Goal: Task Accomplishment & Management: Use online tool/utility

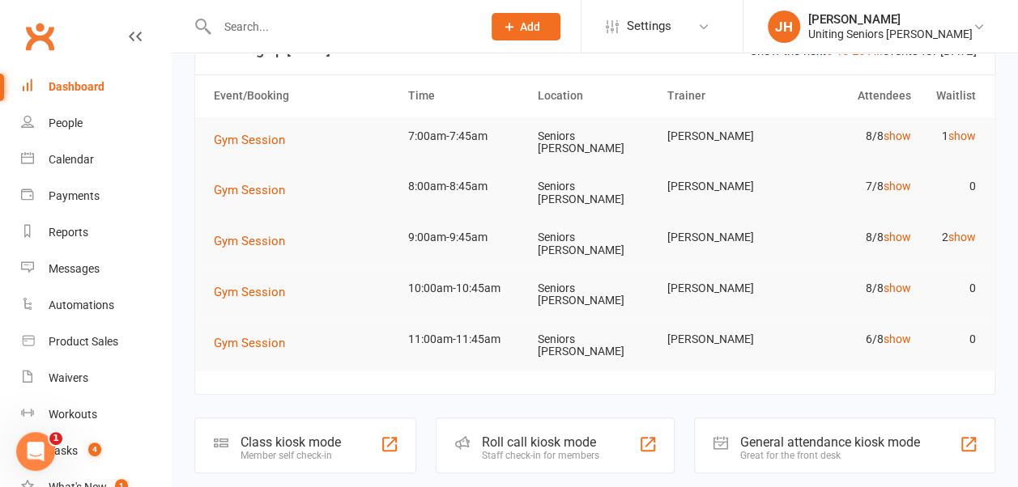
scroll to position [39, 0]
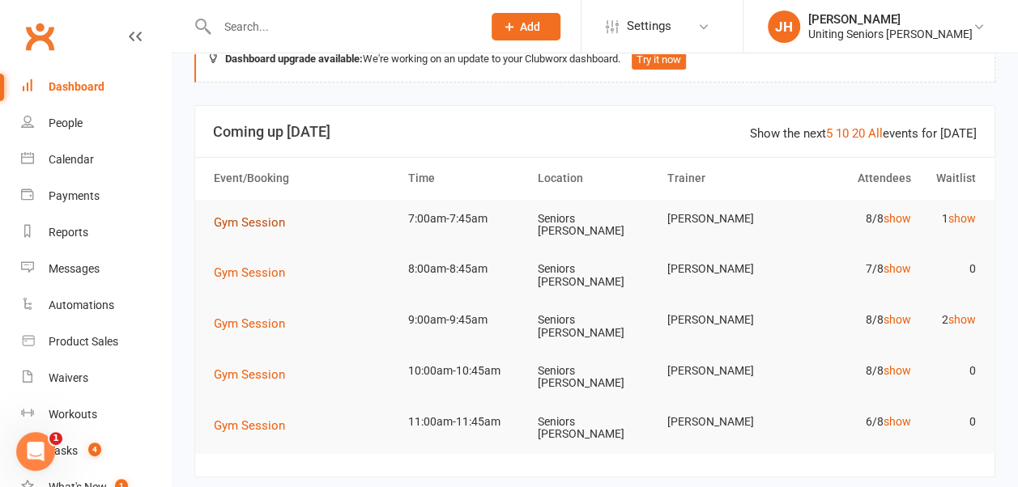
click at [227, 220] on span "Gym Session" at bounding box center [249, 222] width 71 height 15
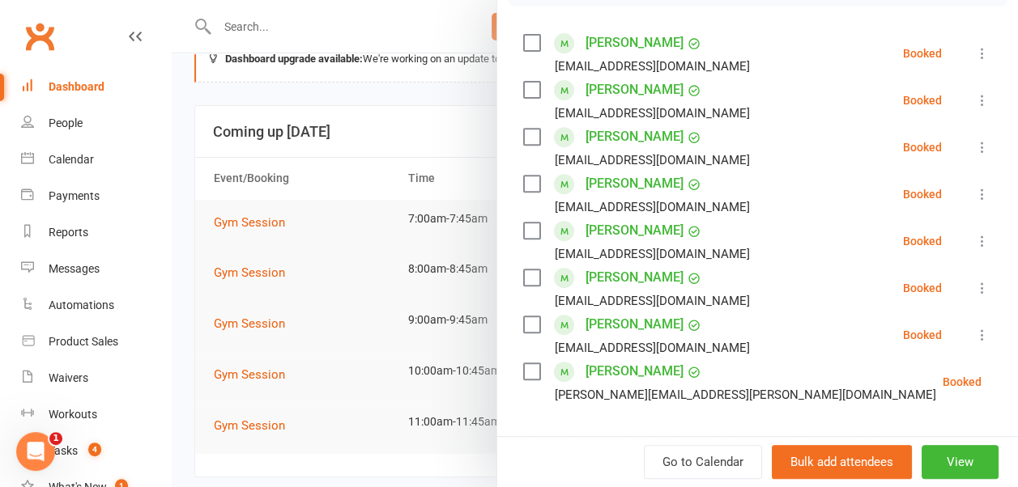
scroll to position [270, 0]
click at [441, 151] on div at bounding box center [595, 243] width 846 height 487
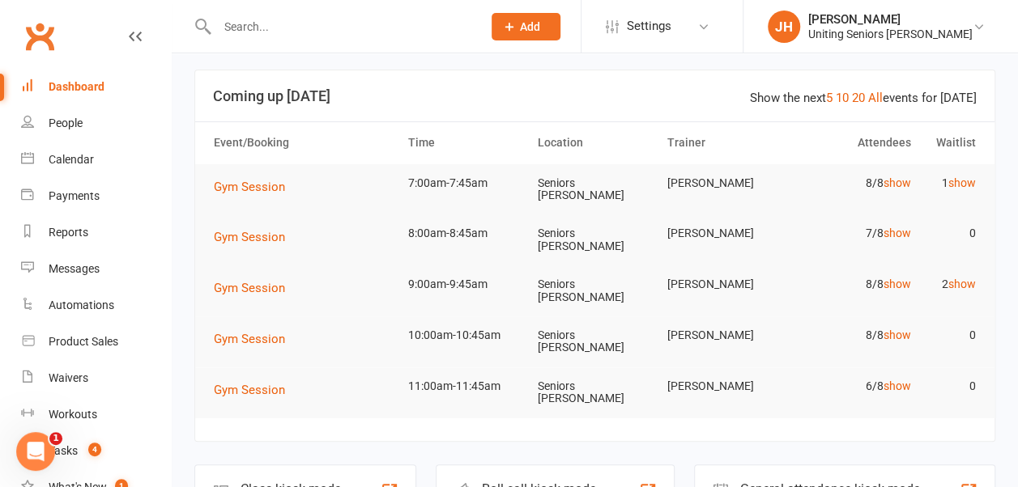
scroll to position [39, 0]
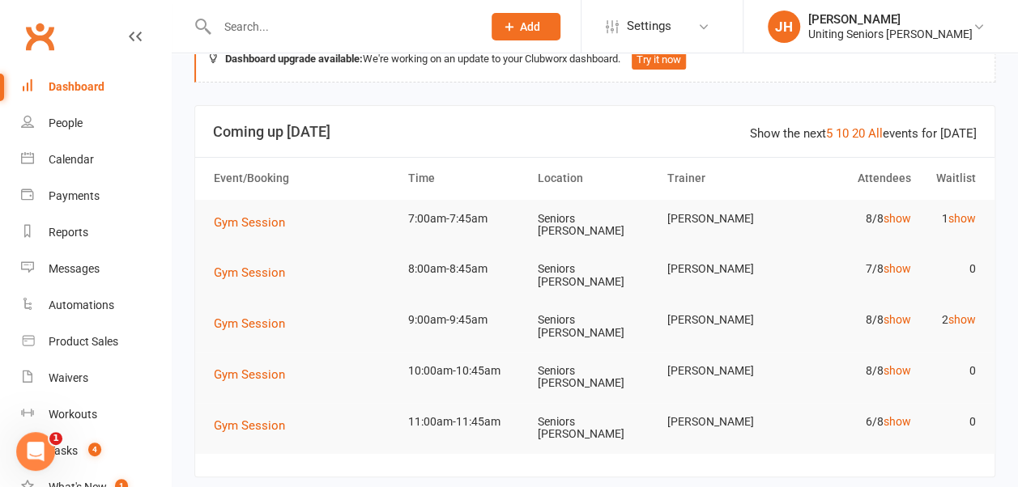
click at [246, 33] on input "text" at bounding box center [341, 26] width 258 height 23
click at [232, 24] on input "text" at bounding box center [341, 26] width 258 height 23
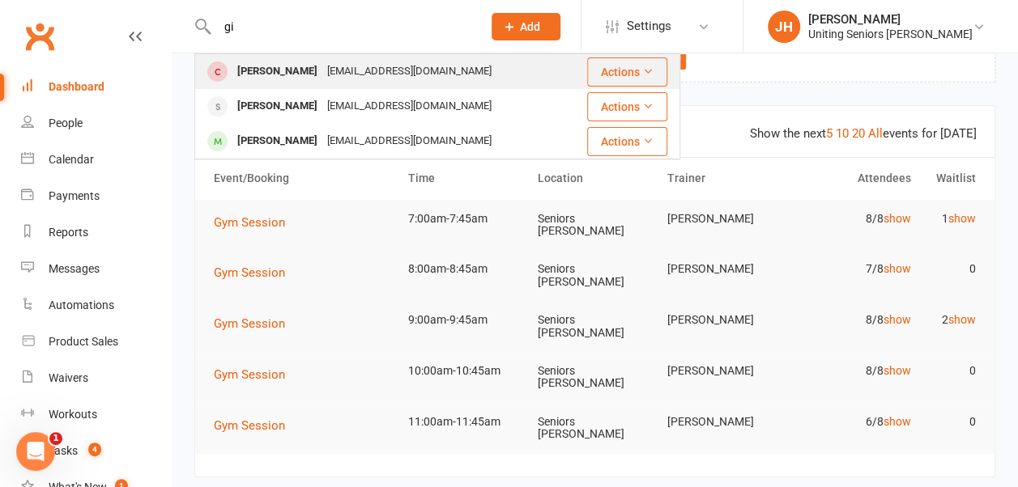
type input "g"
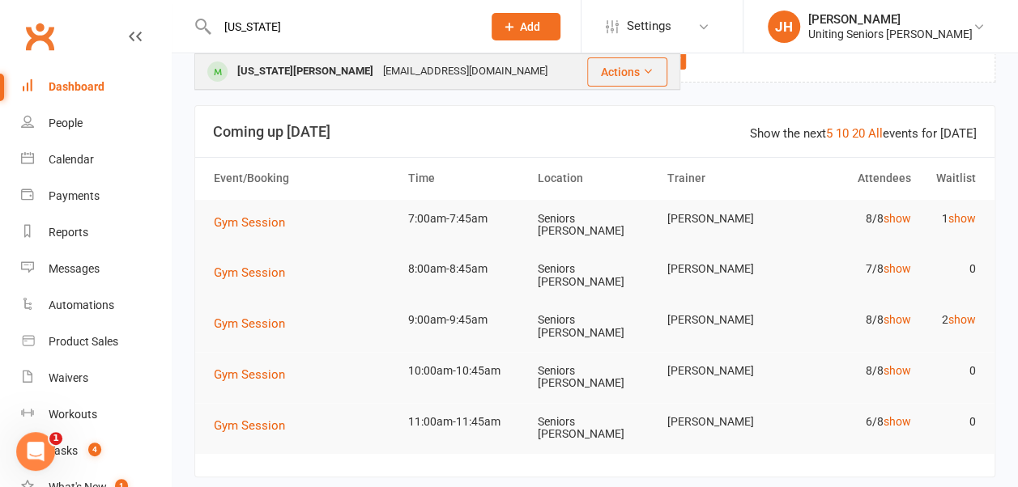
type input "[US_STATE]"
click at [378, 68] on div "[EMAIL_ADDRESS][DOMAIN_NAME]" at bounding box center [465, 71] width 174 height 23
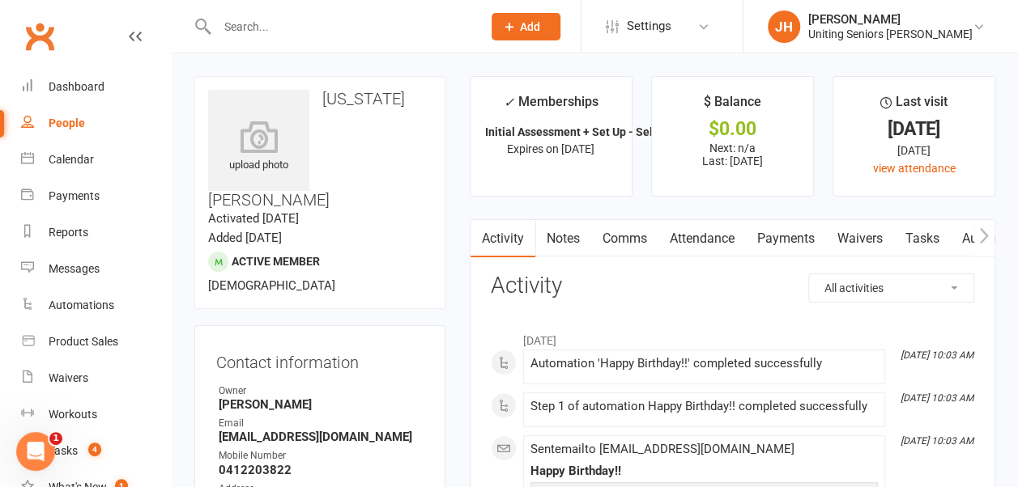
click at [269, 40] on div at bounding box center [332, 26] width 276 height 53
click at [270, 23] on input "text" at bounding box center [341, 26] width 258 height 23
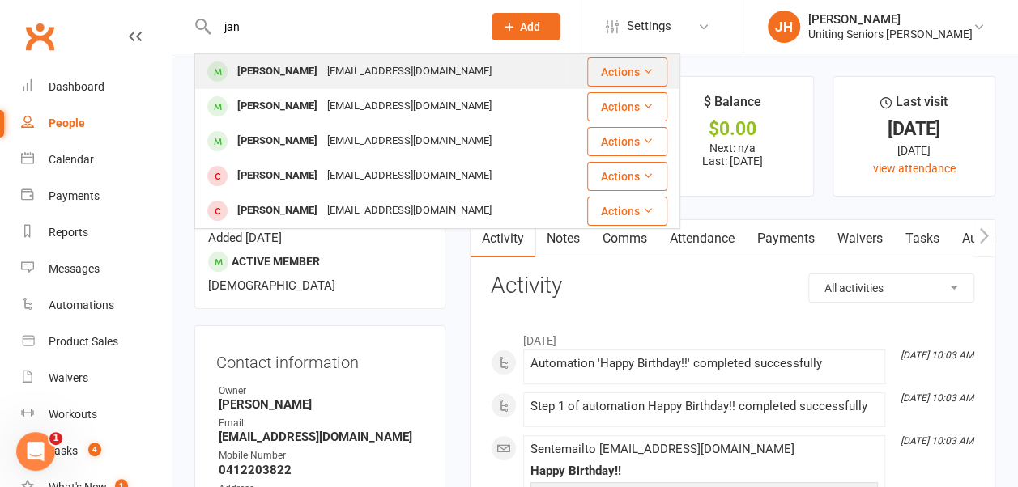
type input "jan"
click at [348, 69] on div "[EMAIL_ADDRESS][DOMAIN_NAME]" at bounding box center [409, 71] width 174 height 23
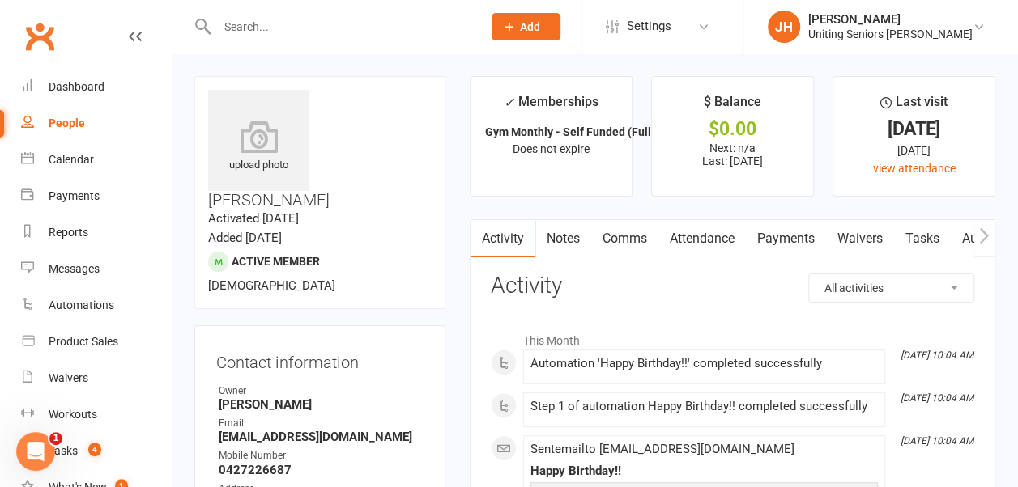
click at [249, 48] on div at bounding box center [332, 26] width 276 height 53
click at [245, 34] on input "text" at bounding box center [341, 26] width 258 height 23
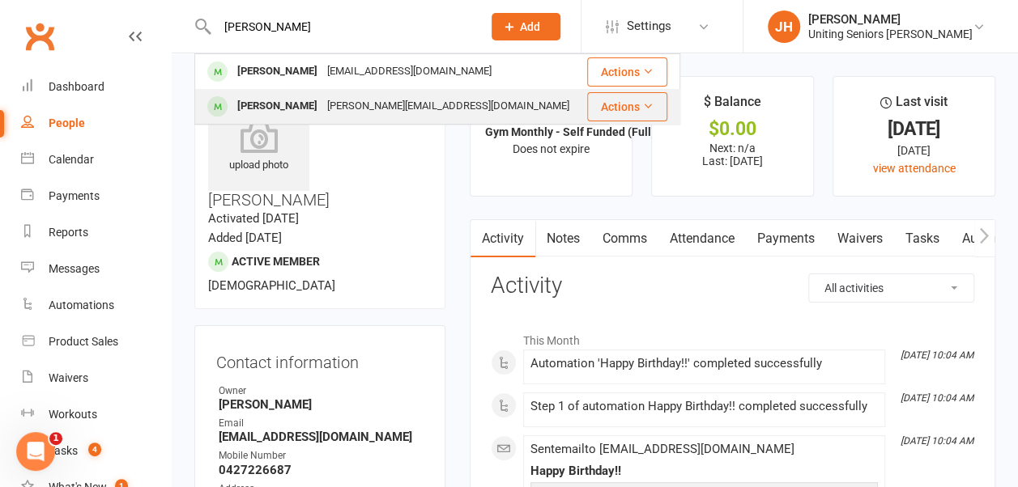
type input "[PERSON_NAME]"
click at [276, 97] on div "[PERSON_NAME]" at bounding box center [277, 106] width 90 height 23
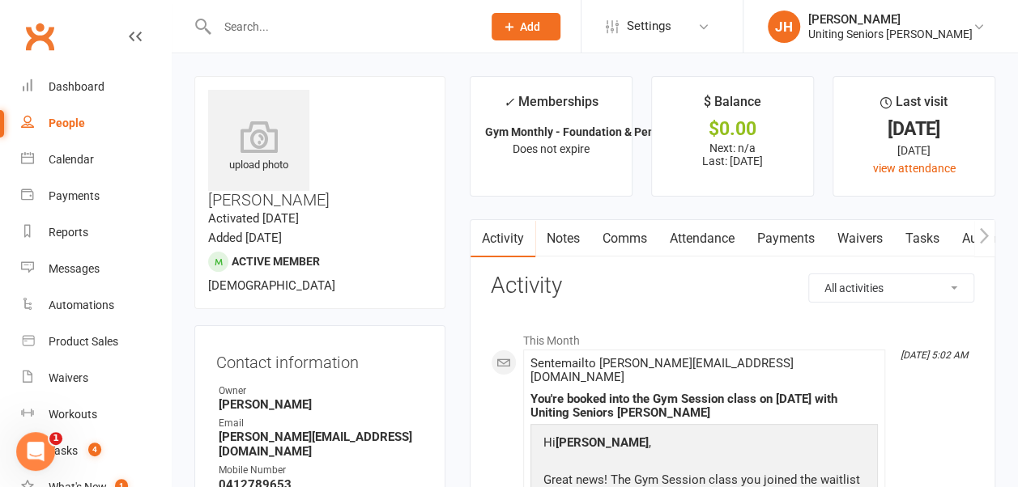
drag, startPoint x: 343, startPoint y: 137, endPoint x: 366, endPoint y: 151, distance: 27.0
click at [366, 151] on div "upload photo [PERSON_NAME] Activated [DATE] Added [DATE] Active member [DEMOGRA…" at bounding box center [319, 192] width 251 height 233
drag, startPoint x: 366, startPoint y: 151, endPoint x: 456, endPoint y: 198, distance: 101.0
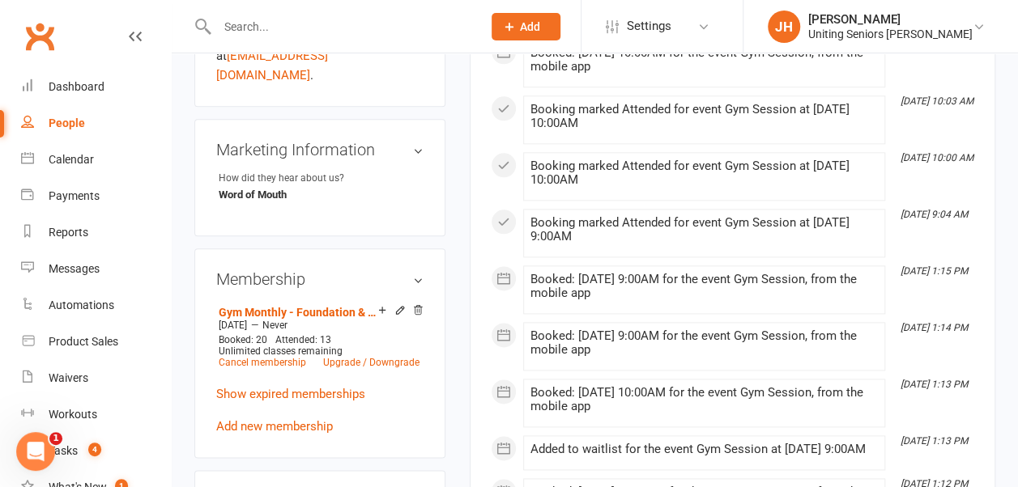
scroll to position [889, 0]
click at [308, 388] on link "Show expired memberships" at bounding box center [290, 395] width 149 height 15
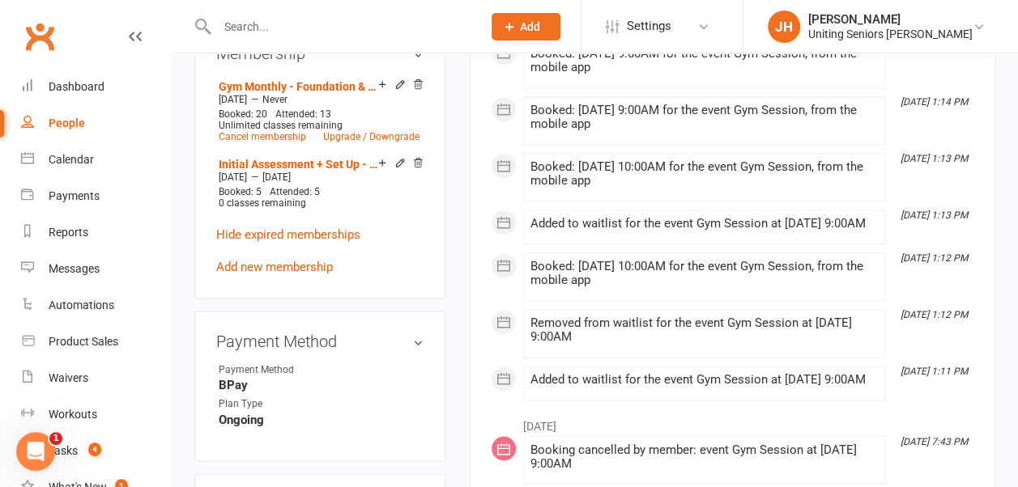
scroll to position [1257, 0]
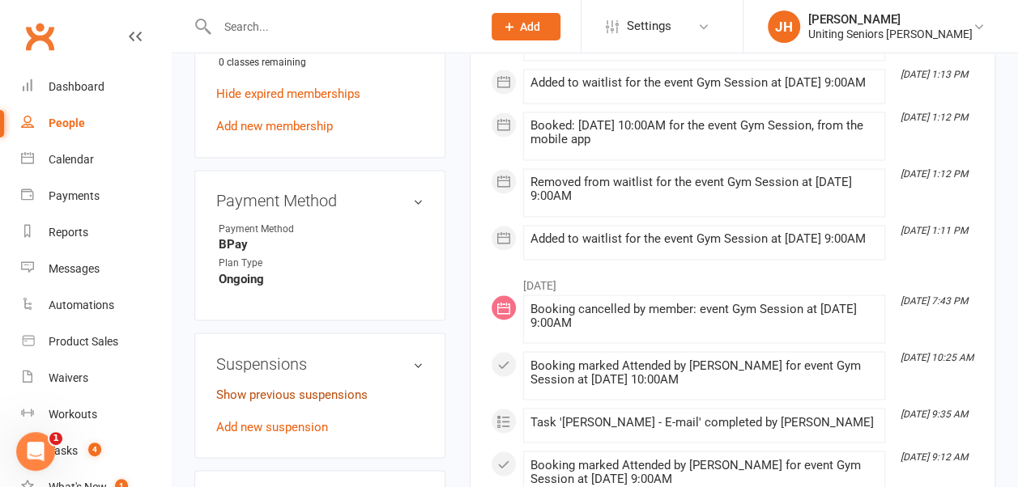
click at [326, 387] on link "Show previous suspensions" at bounding box center [291, 394] width 151 height 15
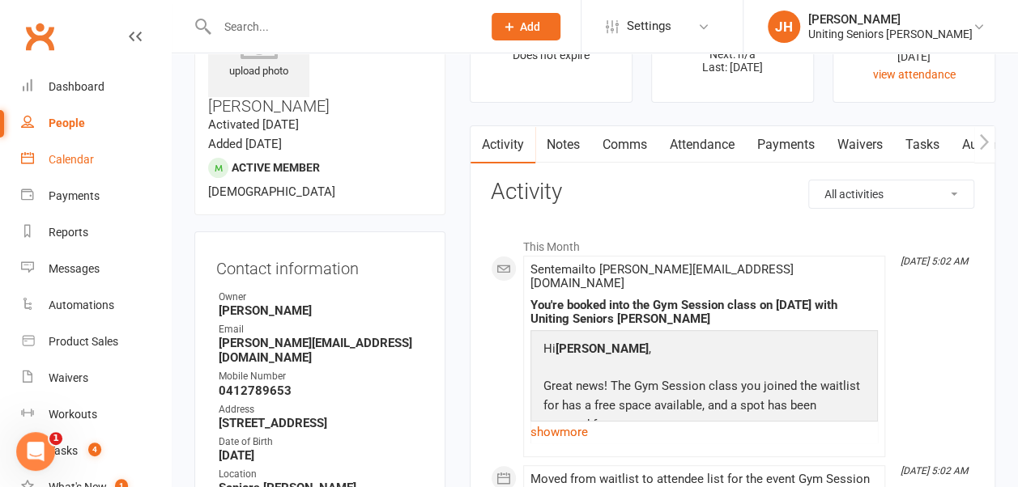
scroll to position [76, 0]
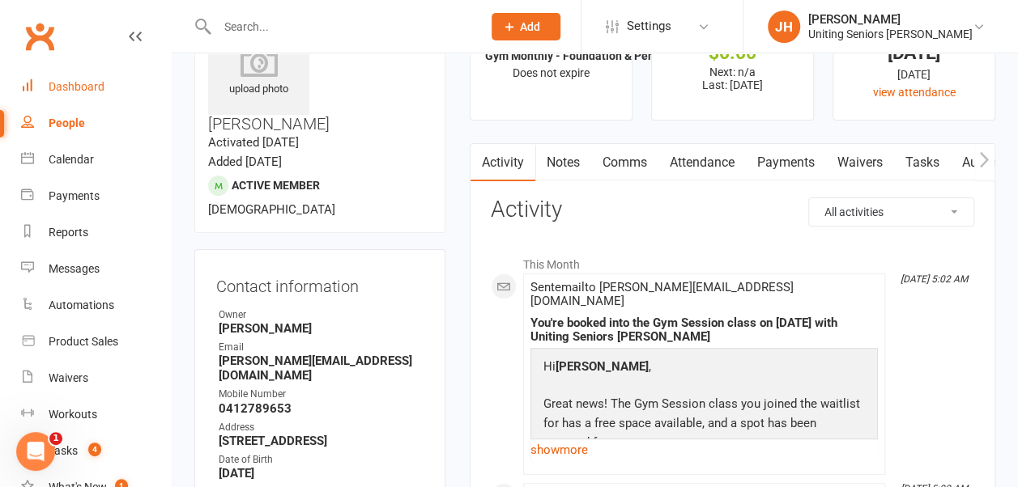
click at [90, 88] on div "Dashboard" at bounding box center [77, 86] width 56 height 13
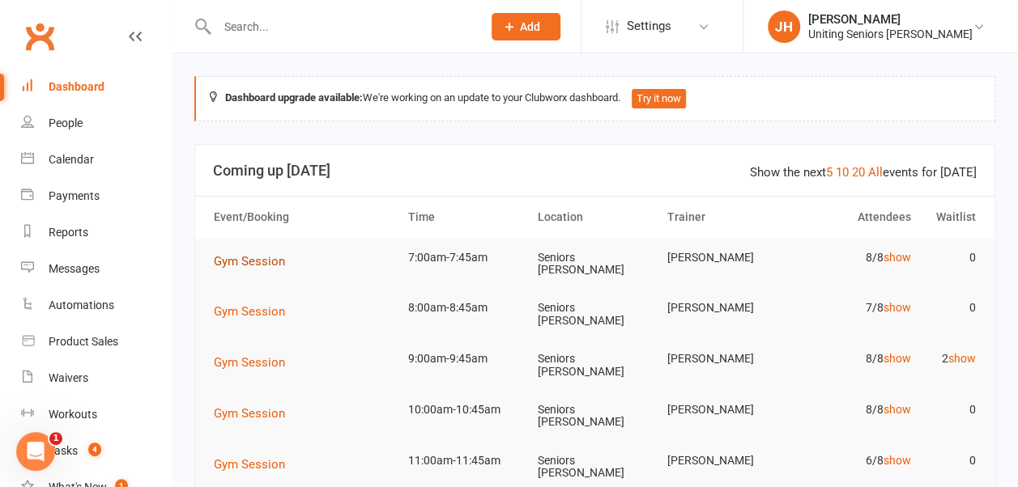
click at [270, 261] on span "Gym Session" at bounding box center [249, 261] width 71 height 15
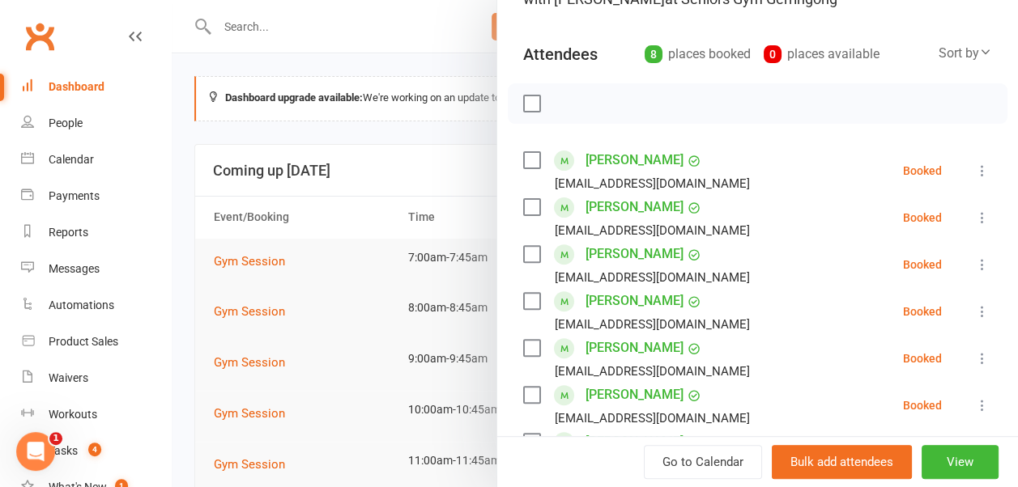
scroll to position [212, 0]
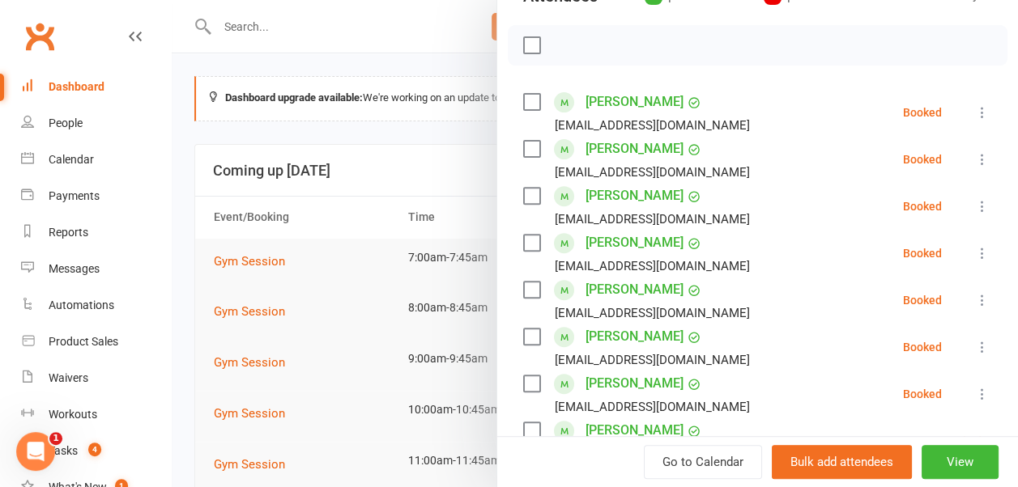
click at [350, 178] on div at bounding box center [595, 243] width 846 height 487
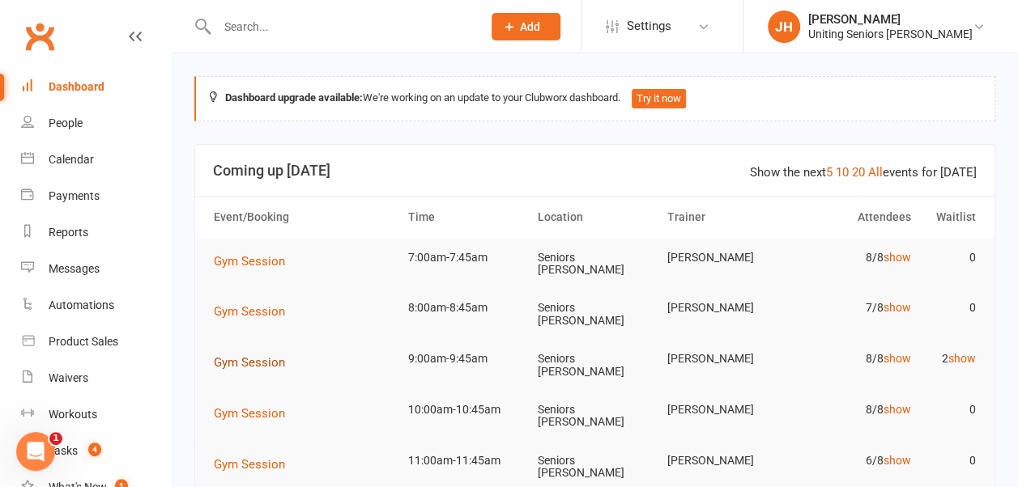
click at [260, 360] on span "Gym Session" at bounding box center [249, 362] width 71 height 15
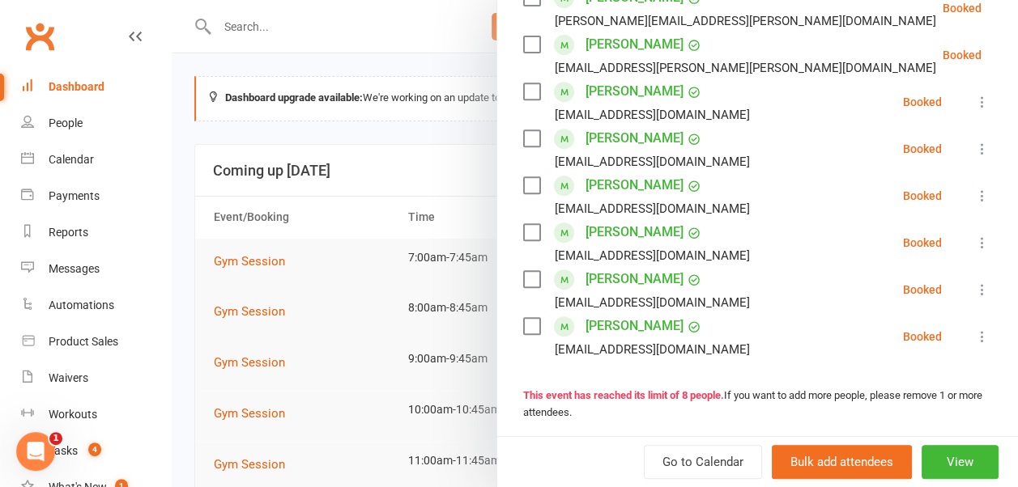
scroll to position [317, 0]
click at [446, 223] on div at bounding box center [595, 243] width 846 height 487
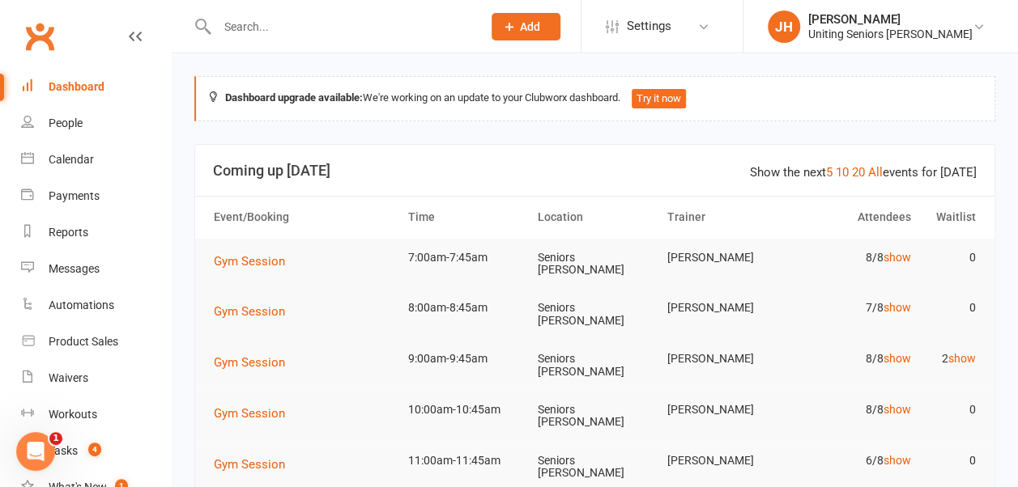
scroll to position [57, 0]
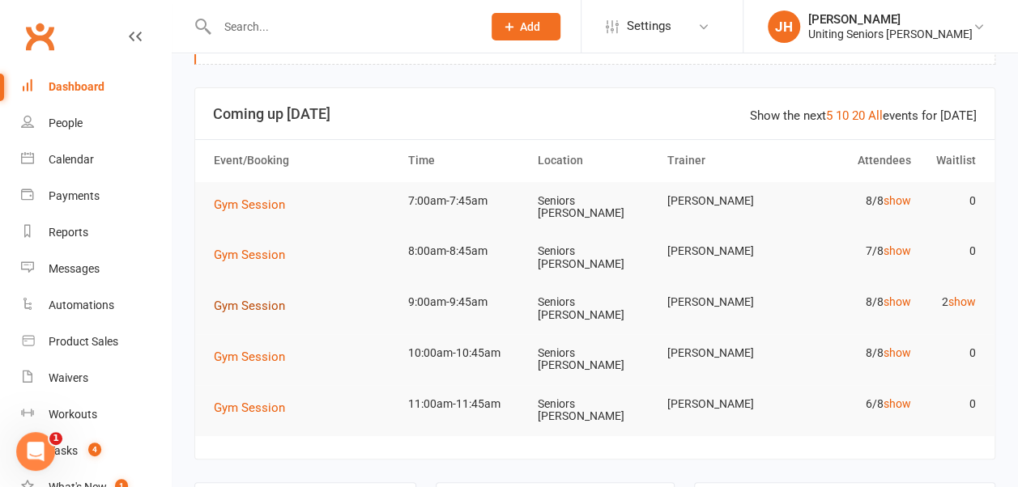
click at [264, 300] on span "Gym Session" at bounding box center [249, 306] width 71 height 15
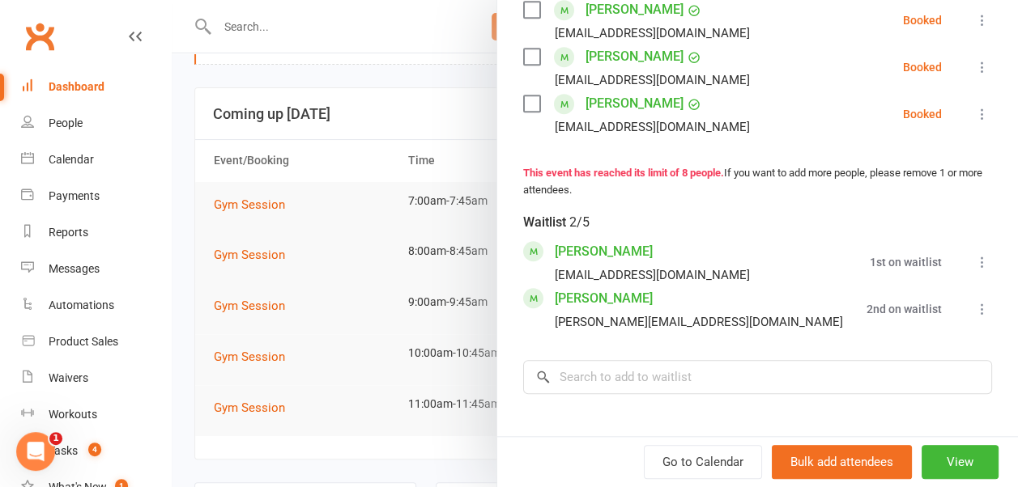
scroll to position [538, 0]
click at [573, 313] on link "[PERSON_NAME]" at bounding box center [604, 300] width 98 height 26
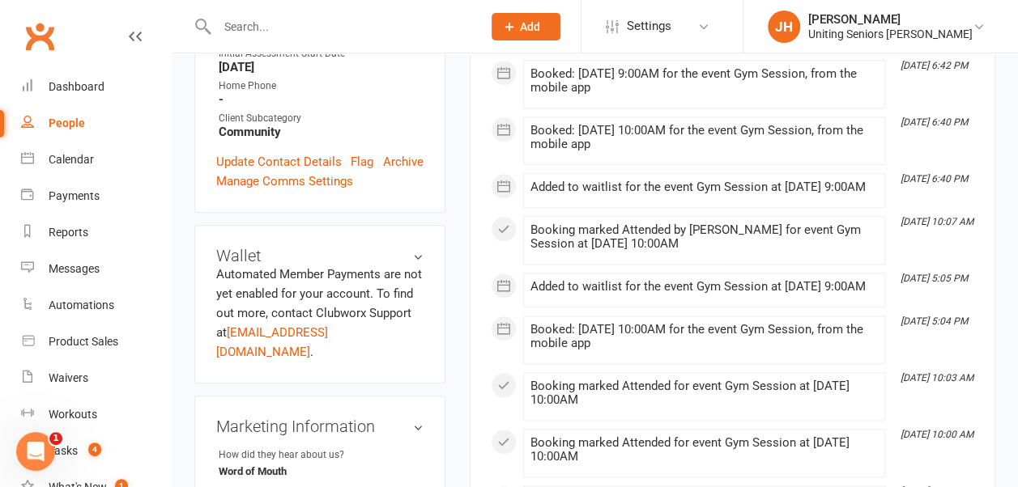
scroll to position [614, 0]
click at [663, 293] on div "Added to waitlist for the event Gym Session at [DATE] 9:00AM" at bounding box center [703, 286] width 347 height 14
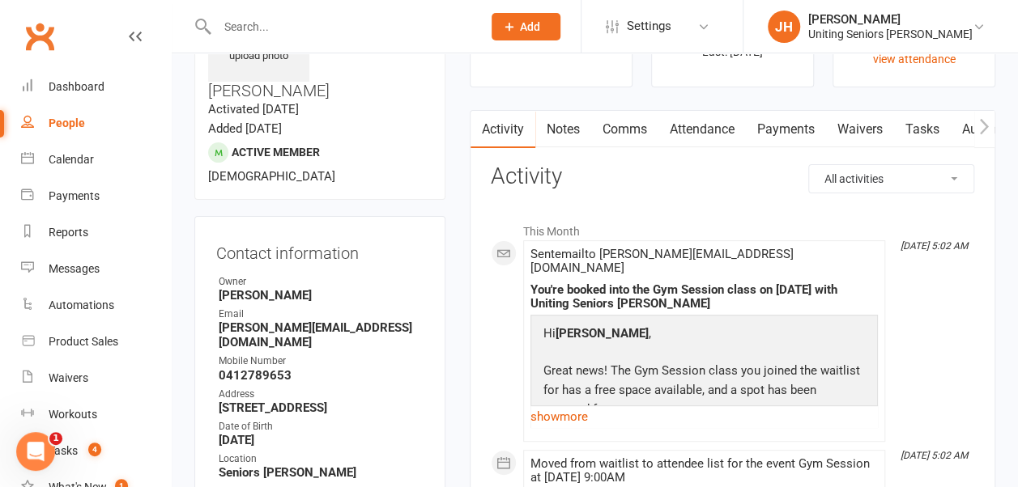
scroll to position [109, 0]
click at [83, 78] on link "Dashboard" at bounding box center [96, 87] width 150 height 36
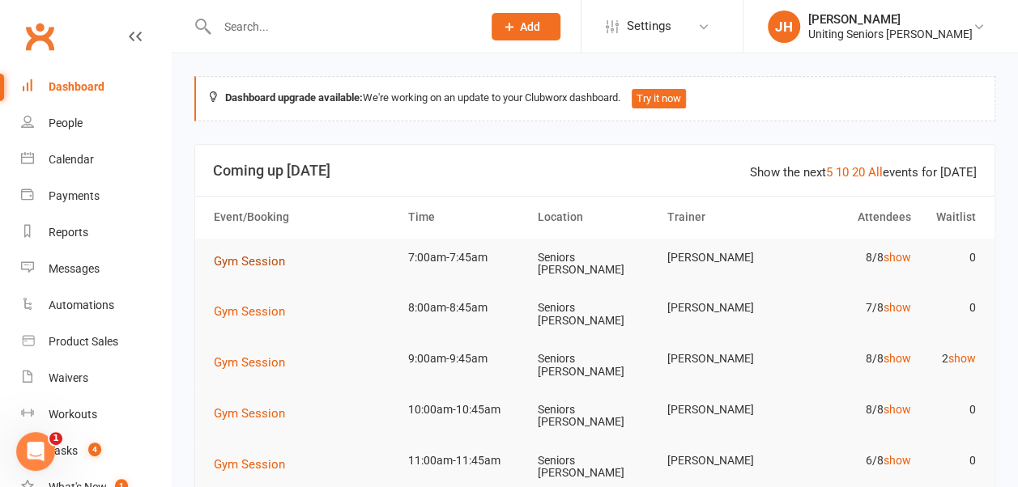
click at [273, 261] on span "Gym Session" at bounding box center [249, 261] width 71 height 15
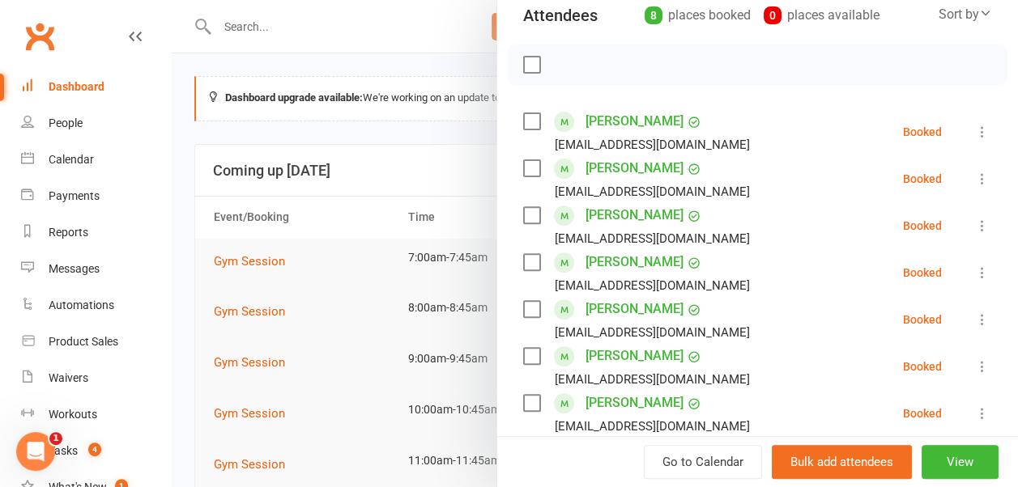
scroll to position [243, 0]
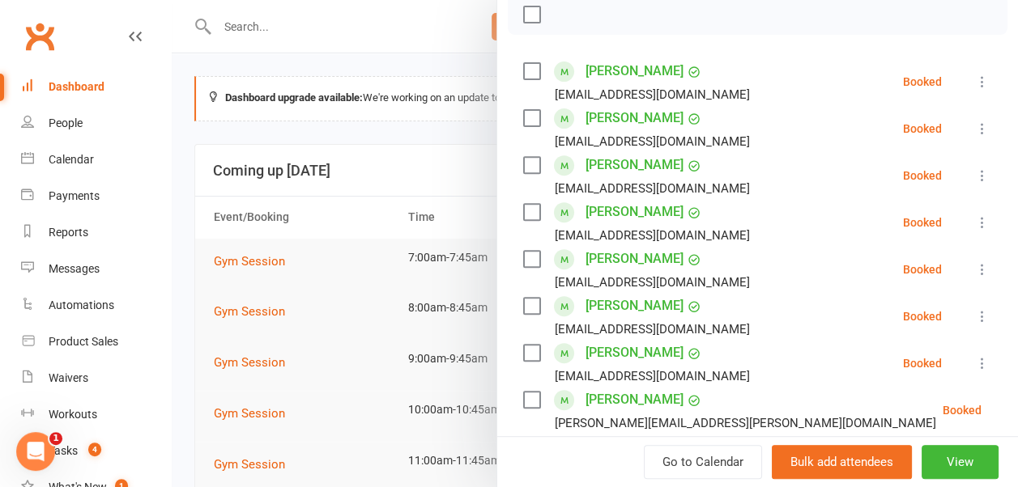
click at [974, 79] on icon at bounding box center [982, 82] width 16 height 16
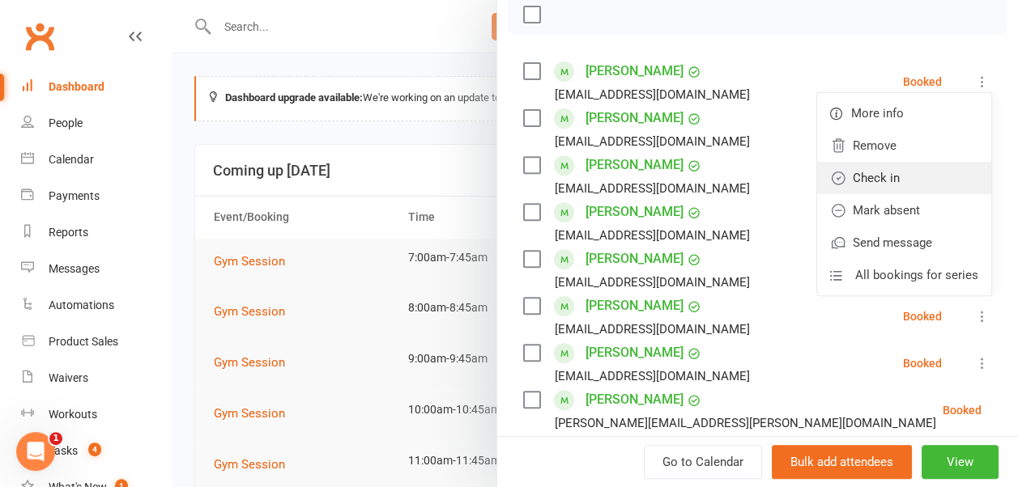
click at [909, 186] on link "Check in" at bounding box center [904, 178] width 174 height 32
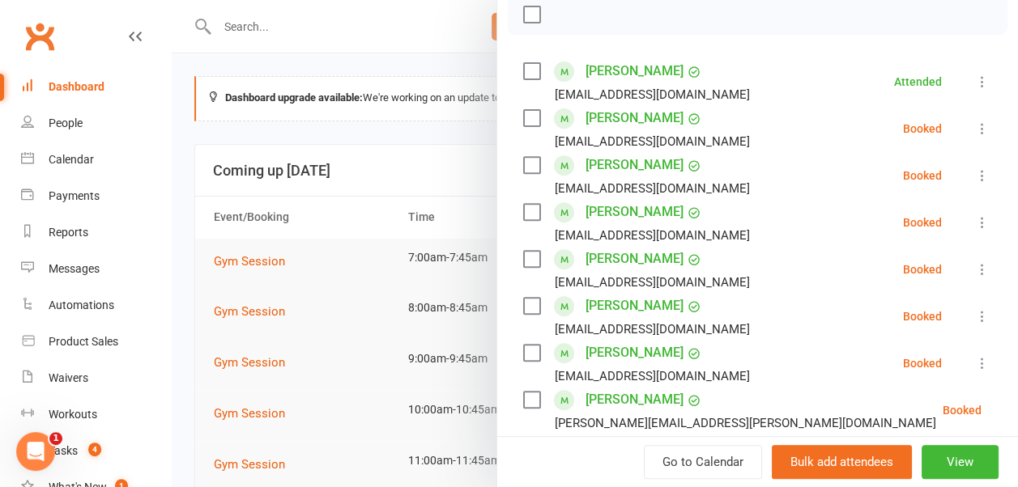
click at [974, 123] on icon at bounding box center [982, 129] width 16 height 16
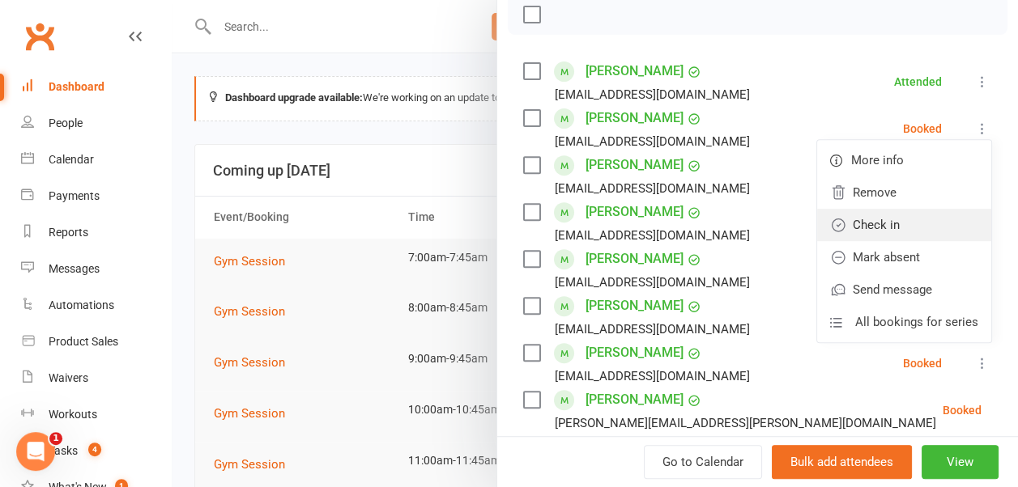
click at [913, 218] on link "Check in" at bounding box center [904, 225] width 174 height 32
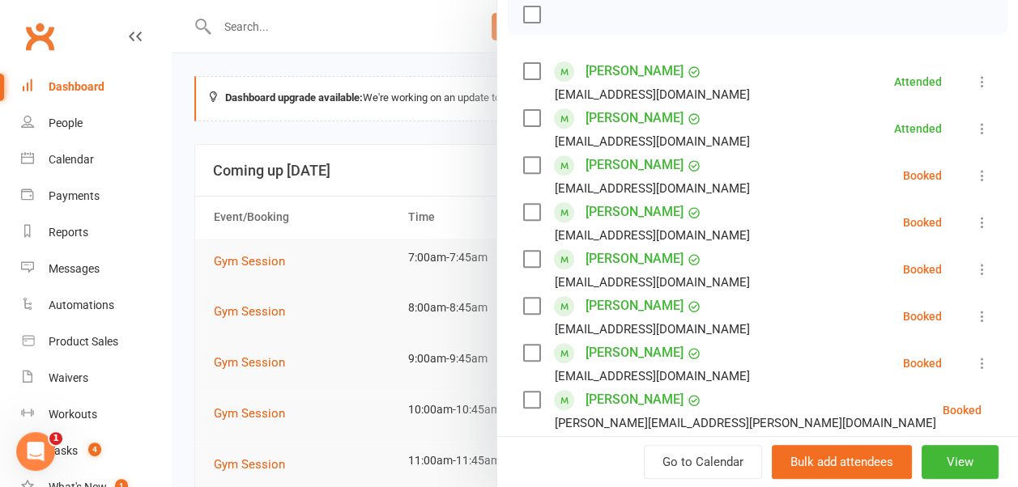
click at [974, 222] on icon at bounding box center [982, 223] width 16 height 16
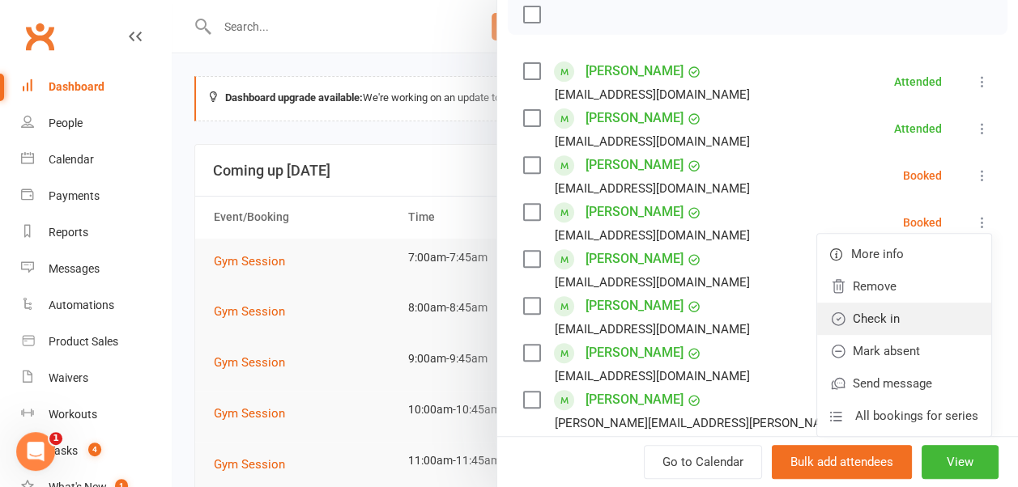
click at [914, 319] on link "Check in" at bounding box center [904, 319] width 174 height 32
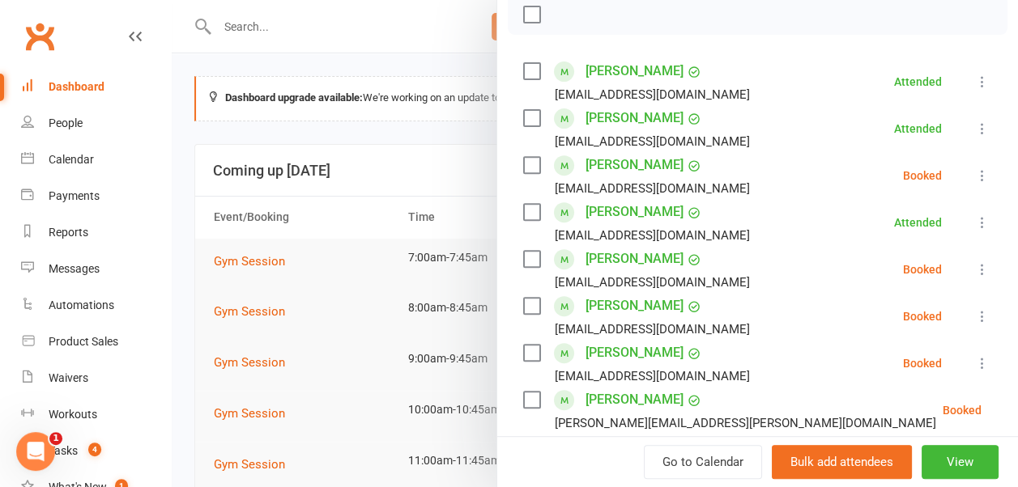
click at [972, 261] on button at bounding box center [981, 269] width 19 height 19
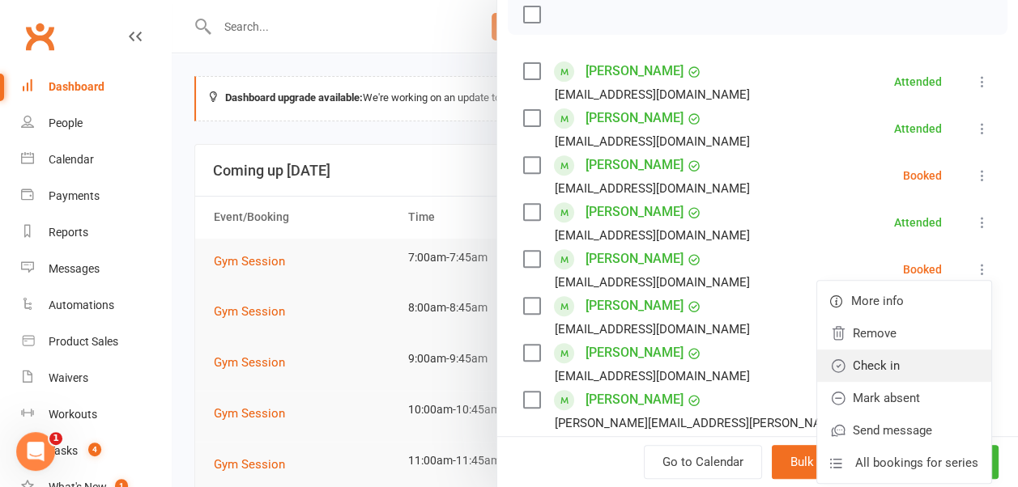
click at [906, 366] on link "Check in" at bounding box center [904, 366] width 174 height 32
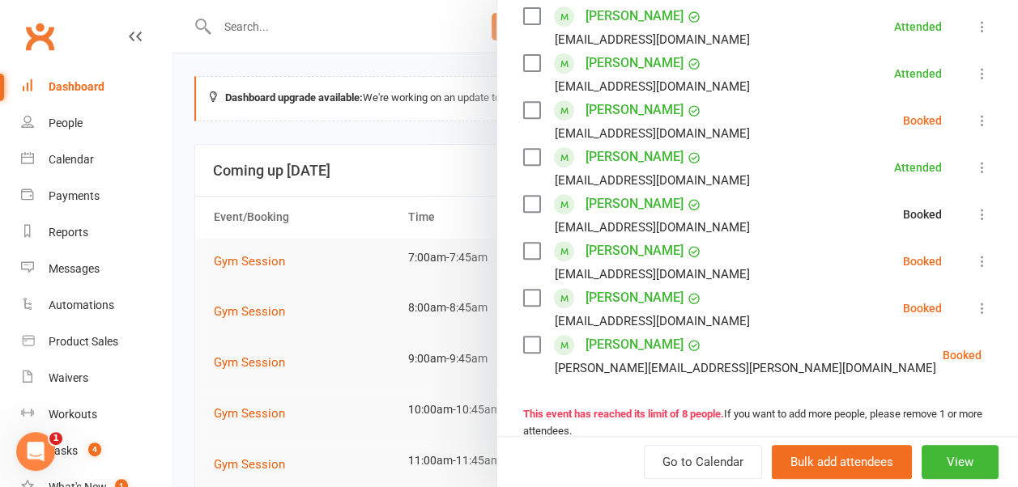
scroll to position [324, 0]
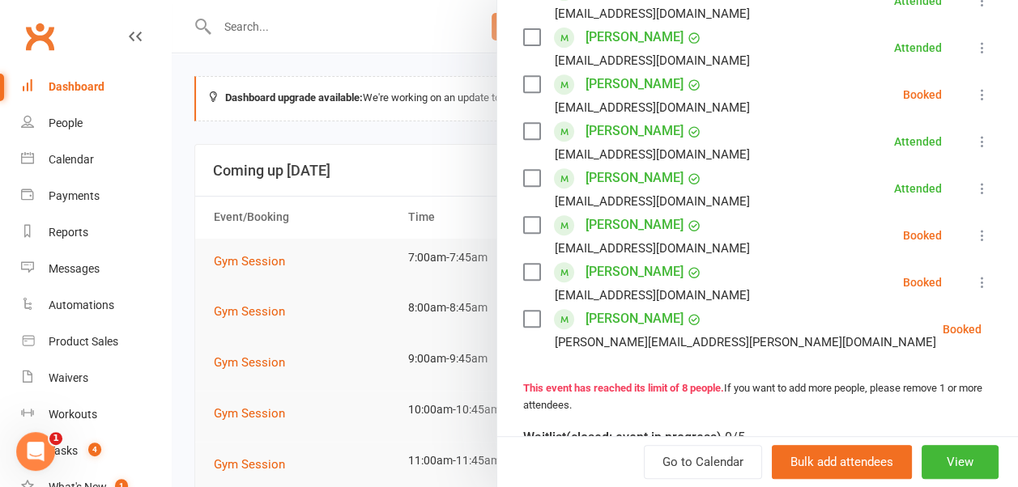
click at [974, 232] on icon at bounding box center [982, 236] width 16 height 16
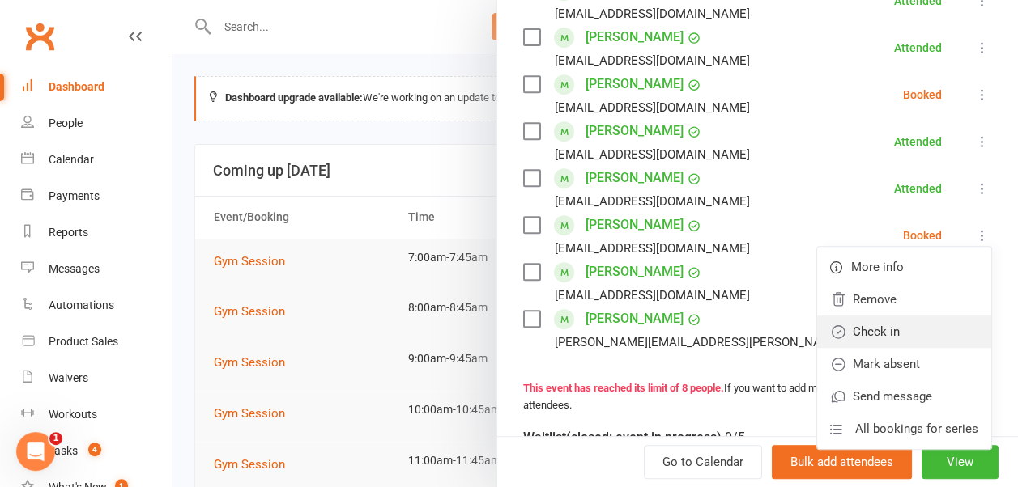
click at [918, 332] on link "Check in" at bounding box center [904, 332] width 174 height 32
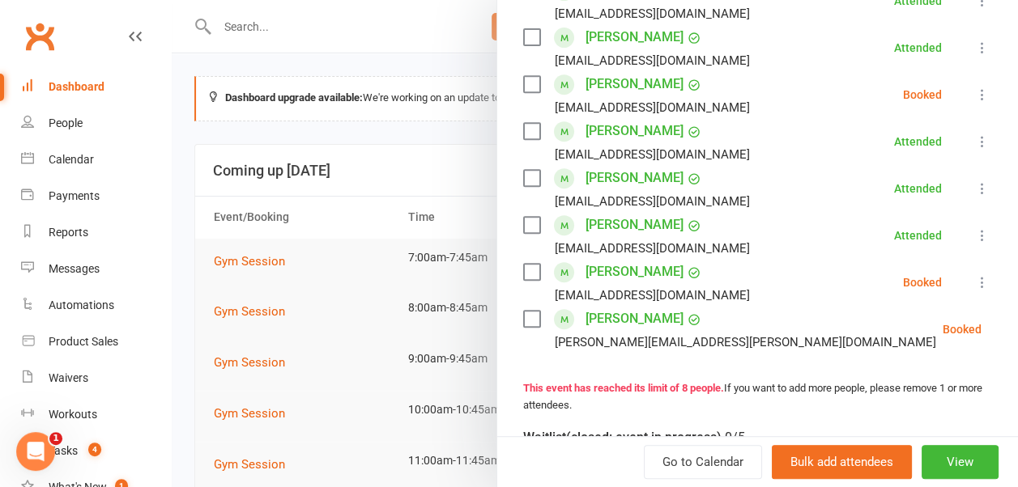
click at [974, 277] on icon at bounding box center [982, 282] width 16 height 16
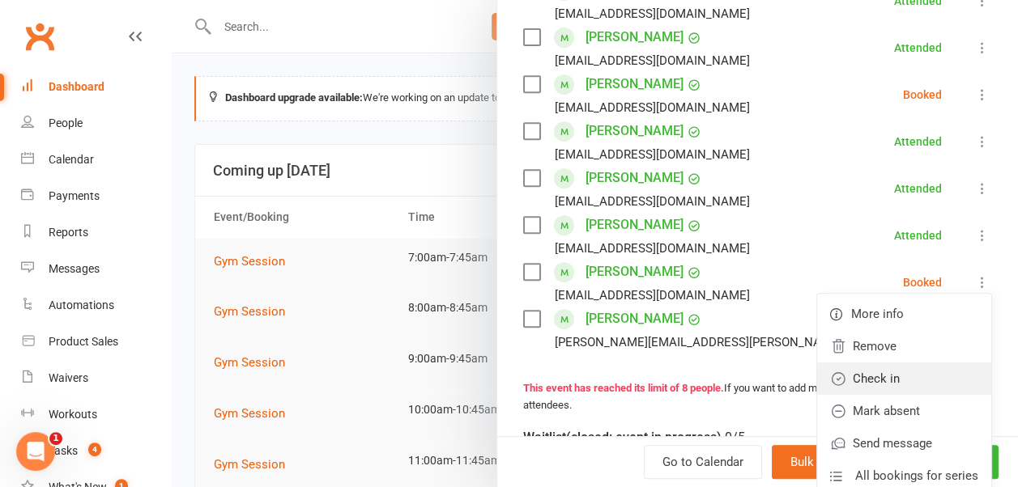
click at [918, 374] on link "Check in" at bounding box center [904, 379] width 174 height 32
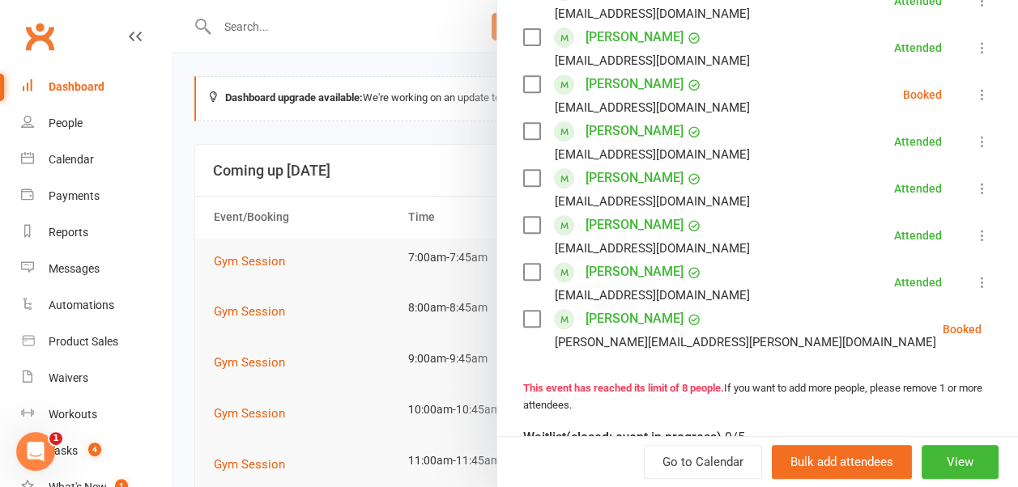
click at [1014, 332] on icon at bounding box center [1022, 329] width 16 height 16
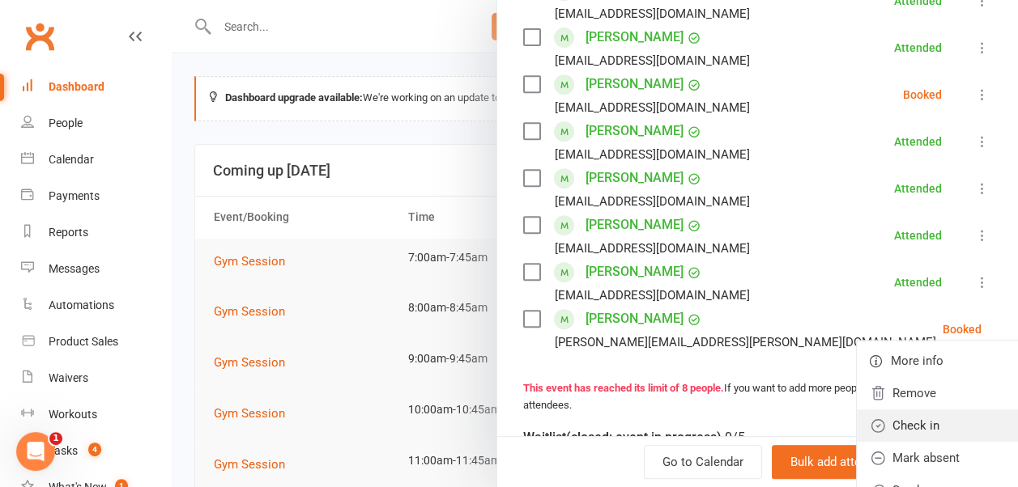
click at [922, 417] on link "Check in" at bounding box center [944, 426] width 174 height 32
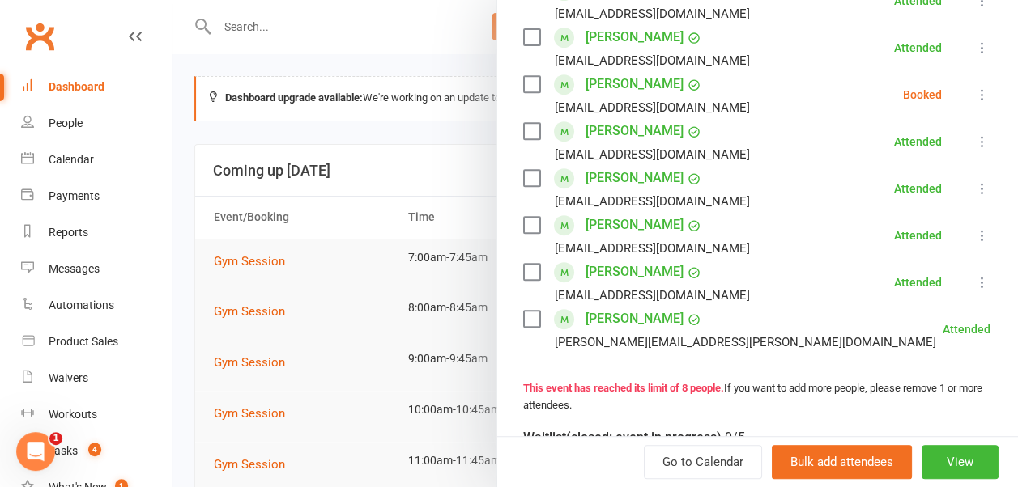
click at [449, 83] on div at bounding box center [595, 243] width 846 height 487
